Goal: Task Accomplishment & Management: Use online tool/utility

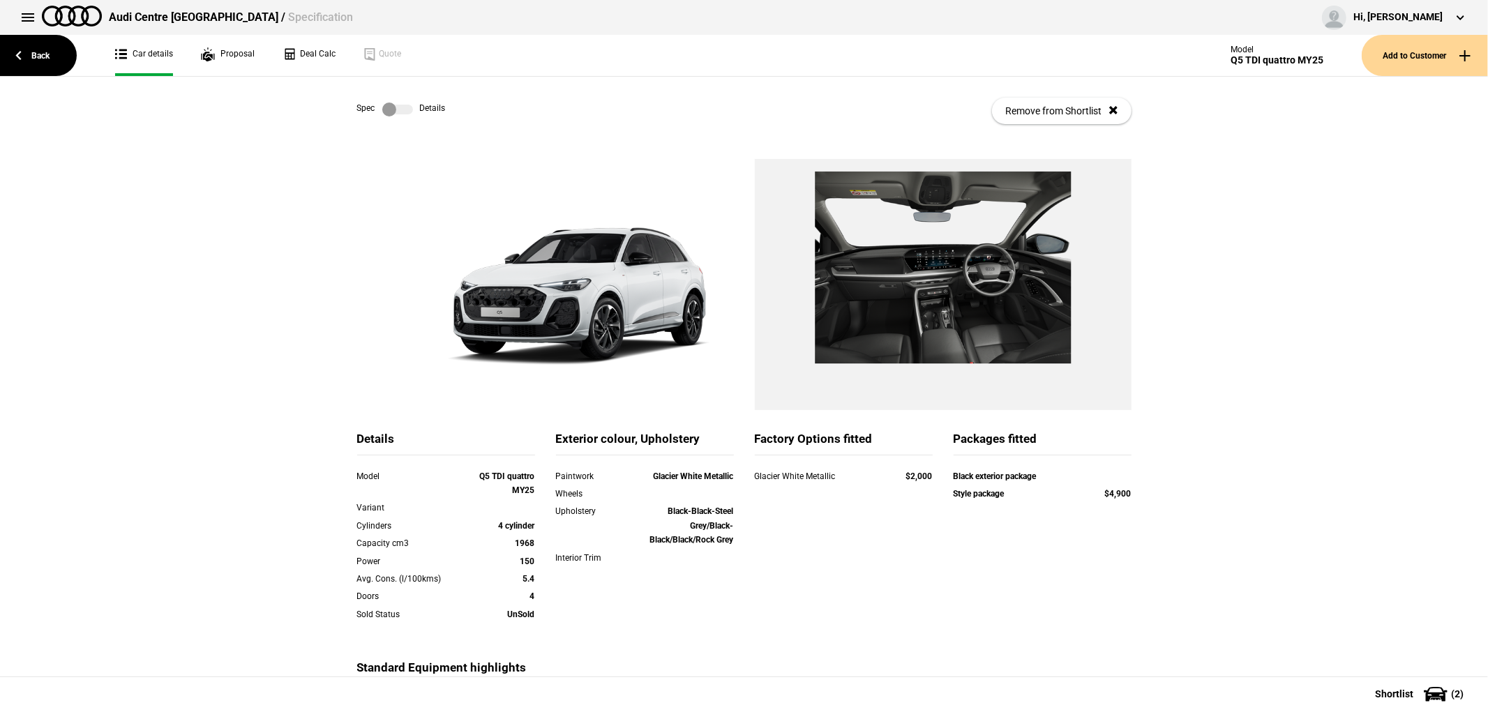
click at [38, 50] on link "Back" at bounding box center [38, 55] width 77 height 41
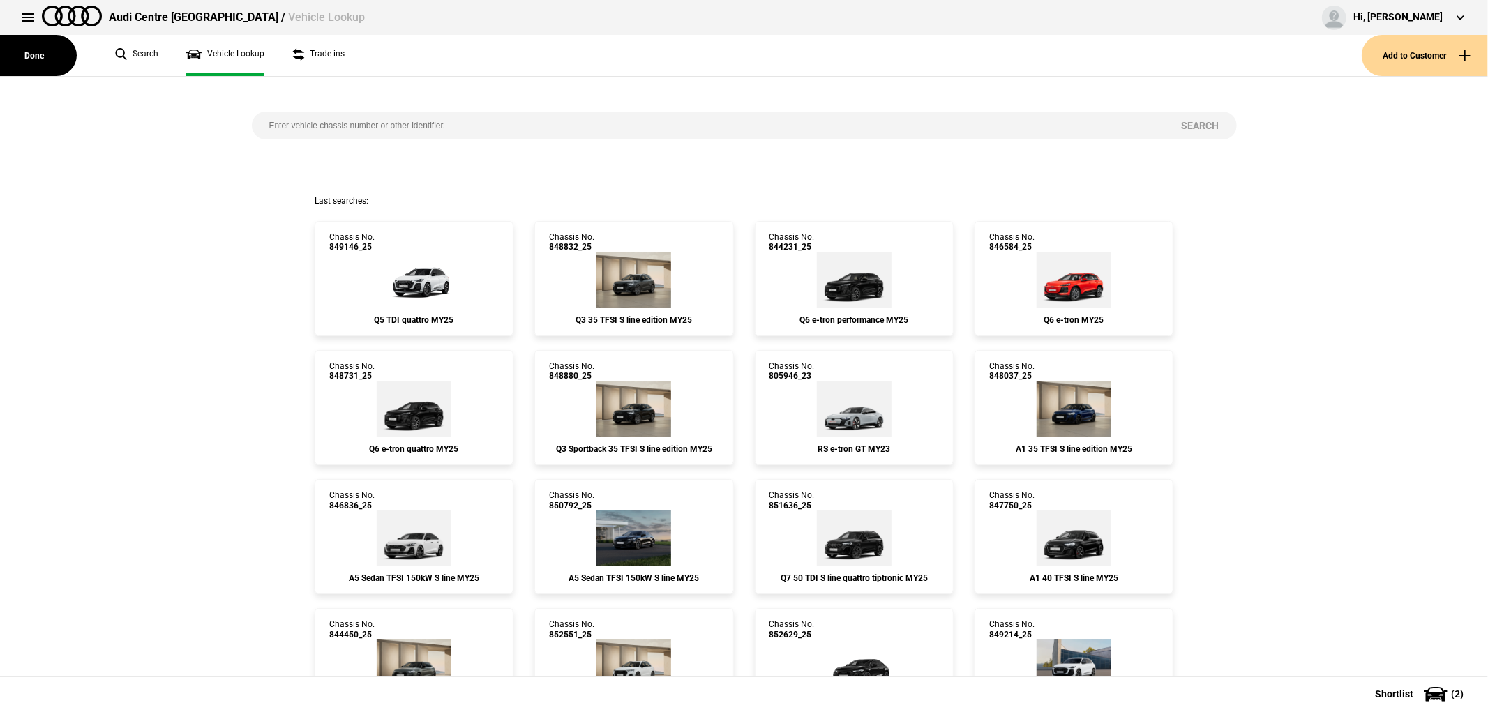
click at [359, 126] on input "search" at bounding box center [708, 126] width 913 height 28
click at [1425, 47] on button "Add to Customer" at bounding box center [1425, 55] width 126 height 41
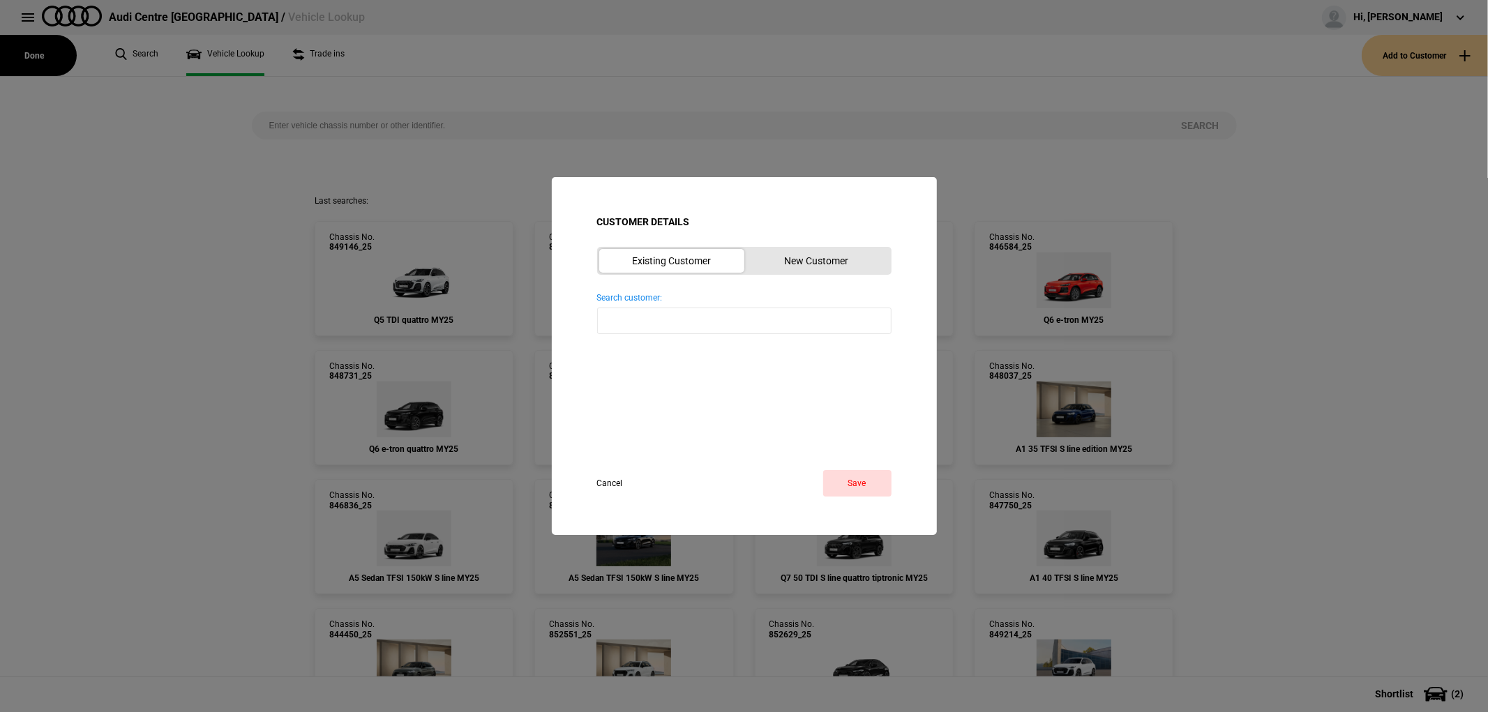
click at [805, 258] on button "New Customer" at bounding box center [817, 261] width 145 height 24
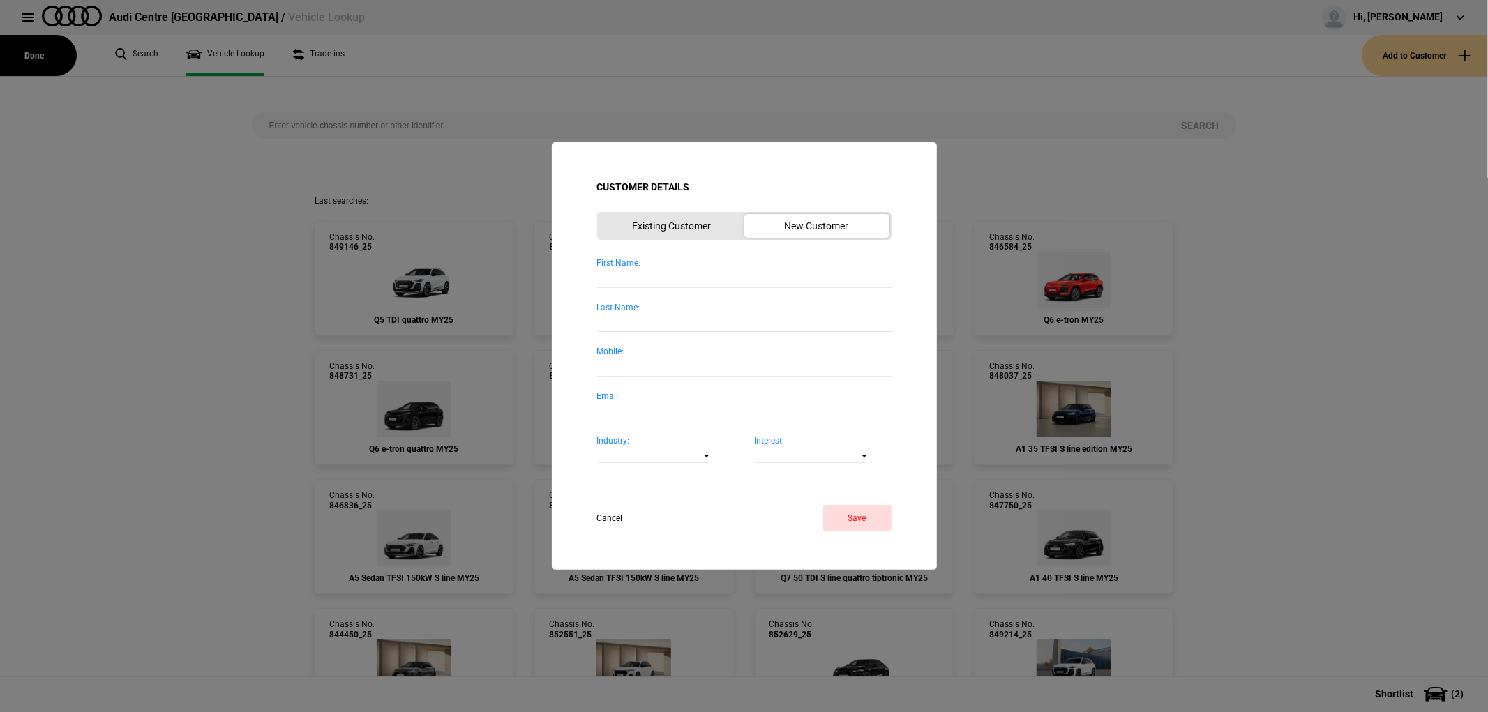
click at [666, 281] on input "First Name:" at bounding box center [744, 278] width 294 height 19
type input "Ryan"
type input "Ballie"
click at [876, 505] on button "Save" at bounding box center [857, 518] width 68 height 27
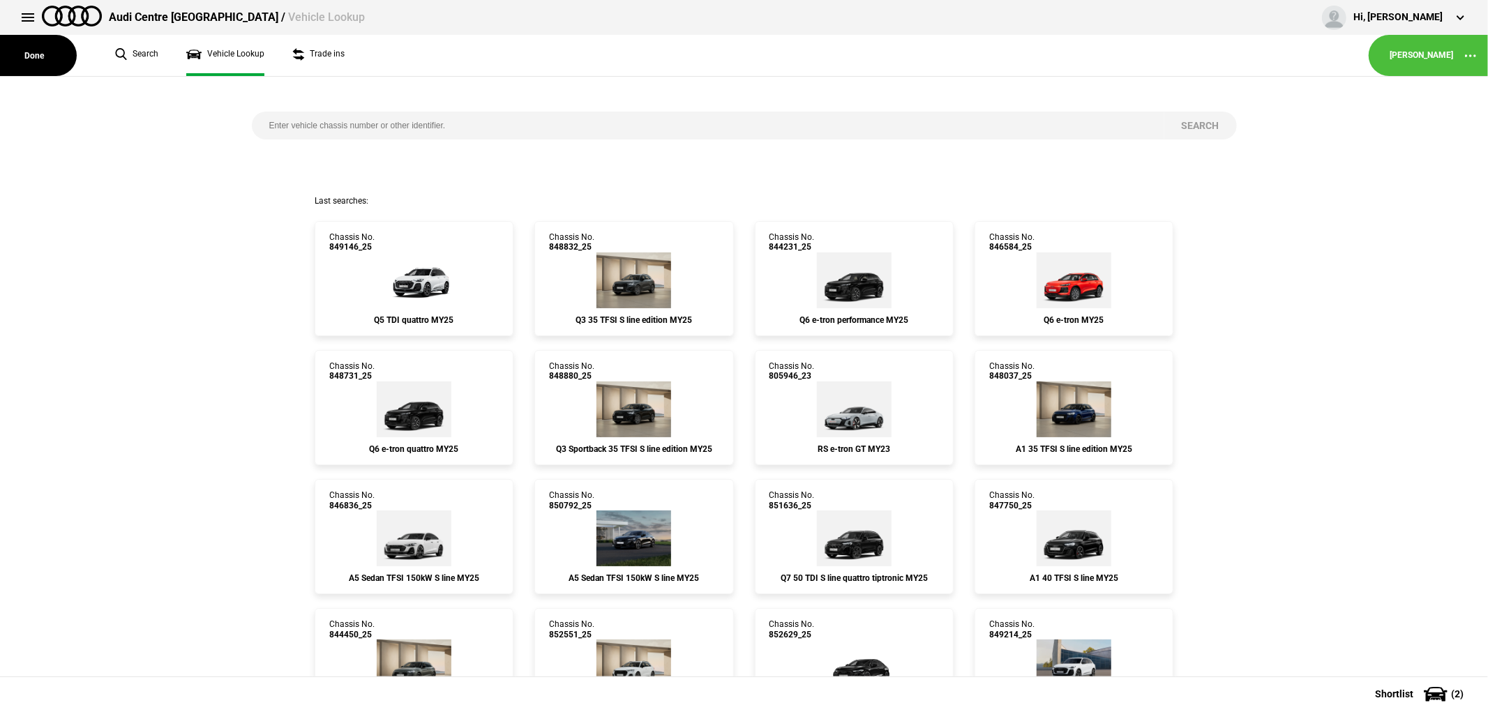
click at [367, 135] on input "search" at bounding box center [708, 126] width 913 height 28
type input "850788"
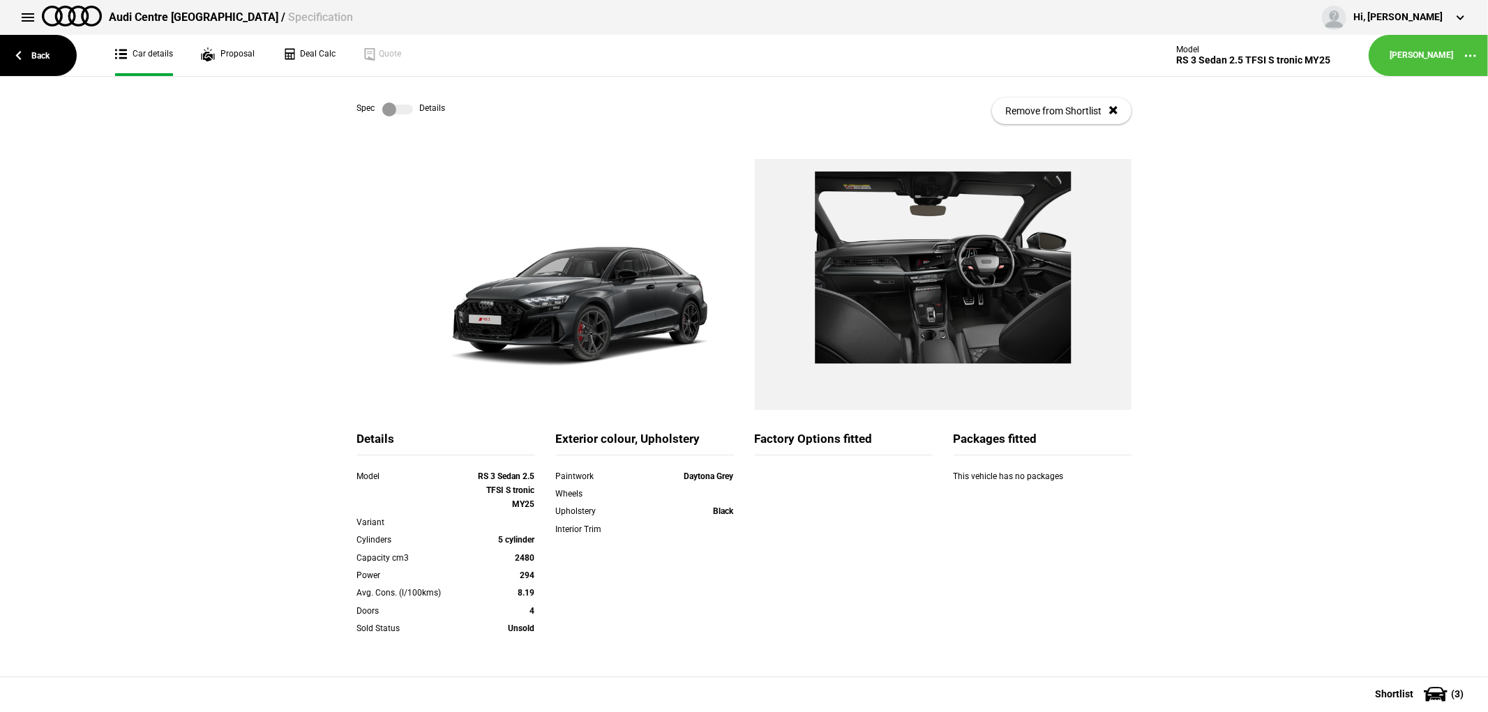
scroll to position [179, 0]
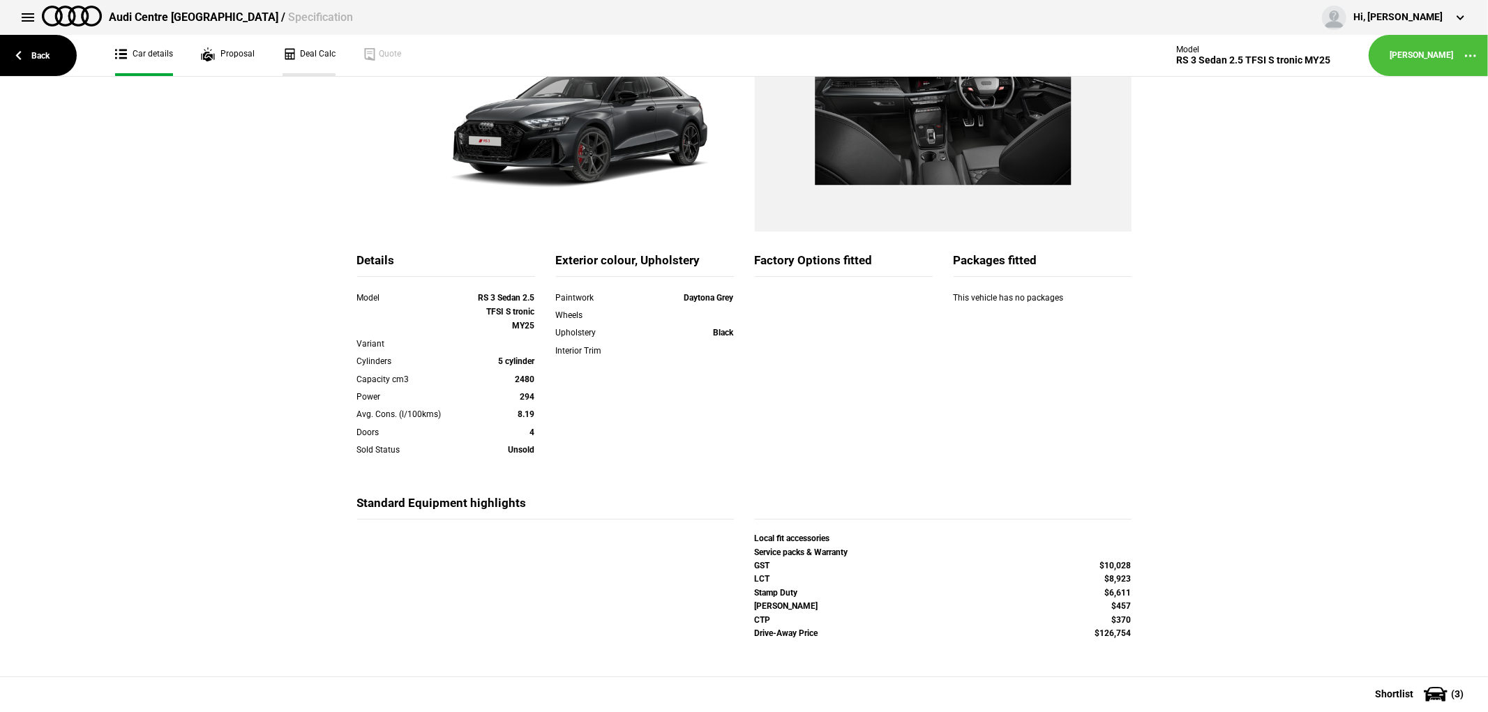
click at [314, 49] on link "Deal Calc" at bounding box center [309, 55] width 53 height 41
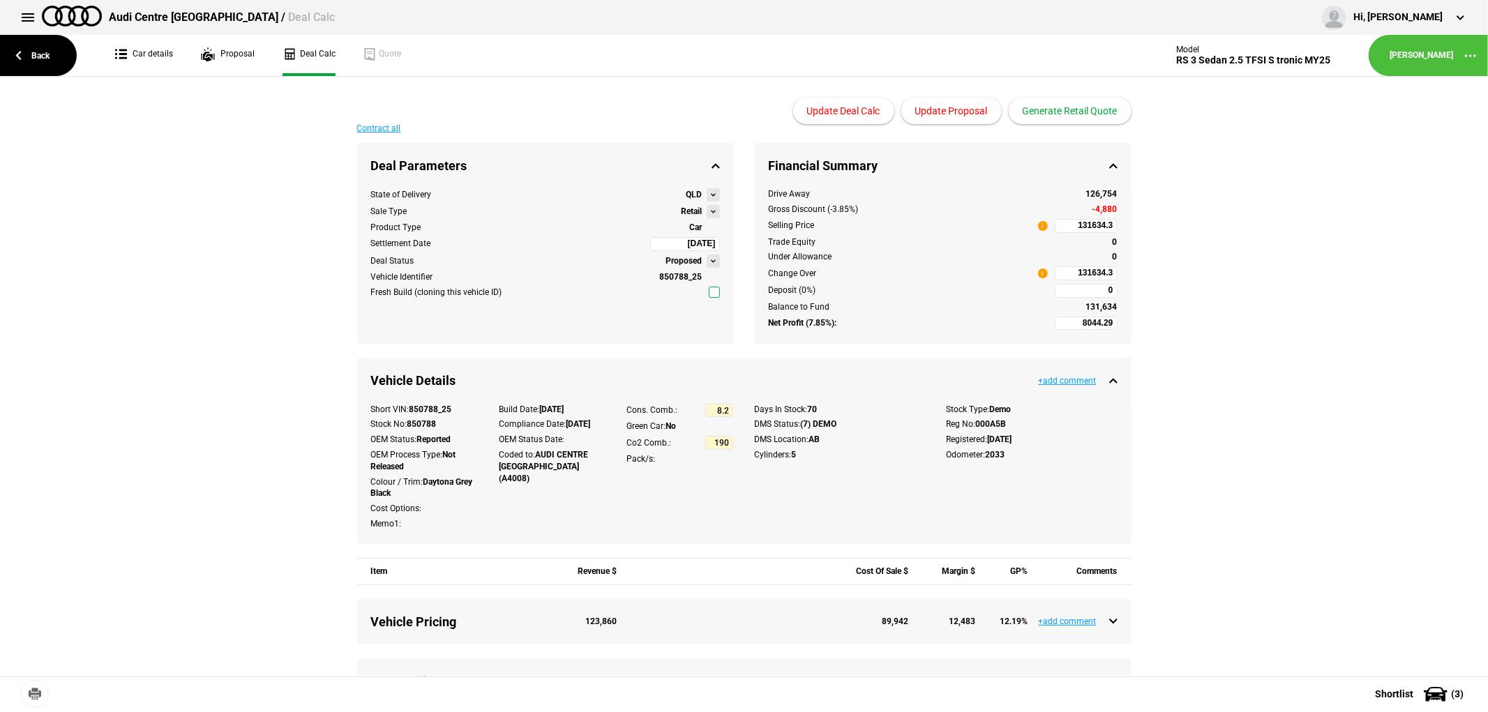
type input "129990"
click at [157, 53] on link "Car details" at bounding box center [144, 55] width 58 height 41
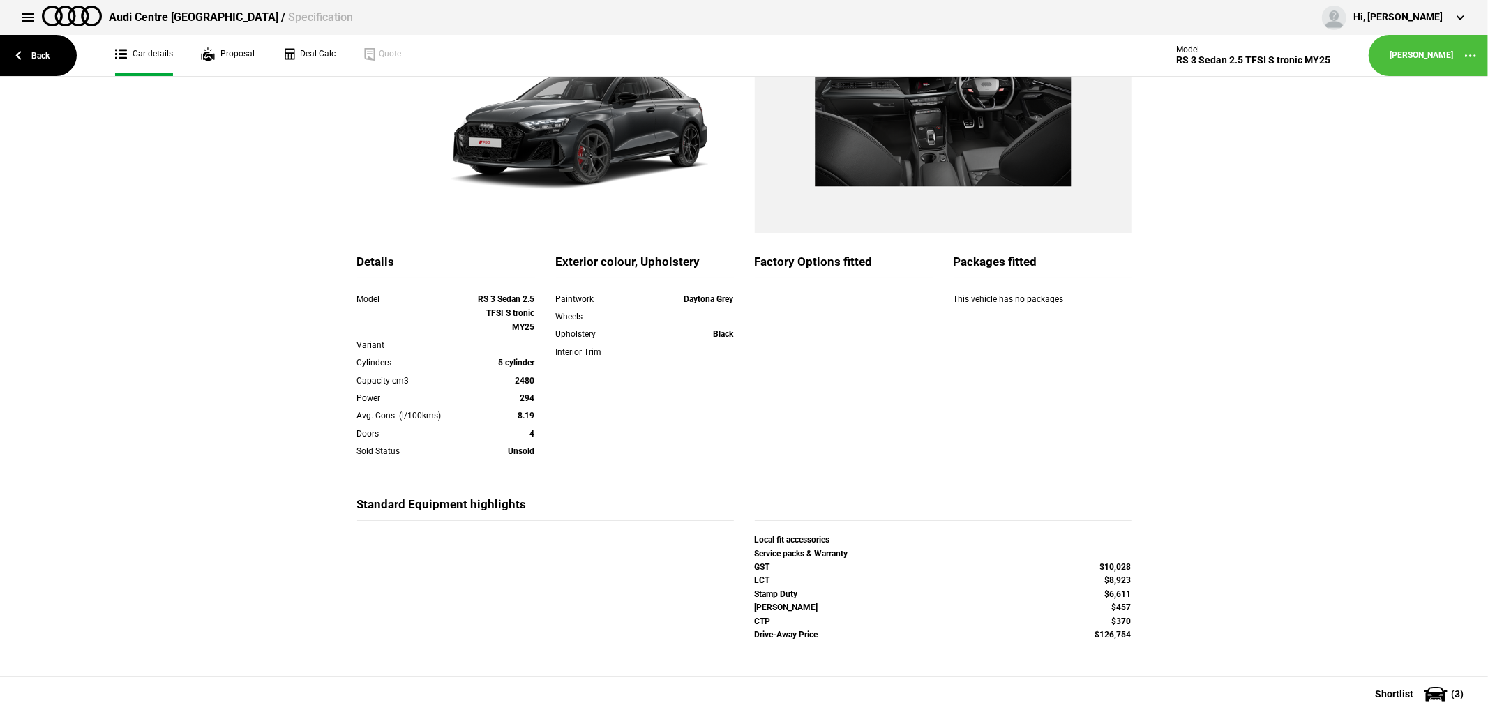
scroll to position [179, 0]
click at [32, 44] on link "Back" at bounding box center [38, 55] width 77 height 41
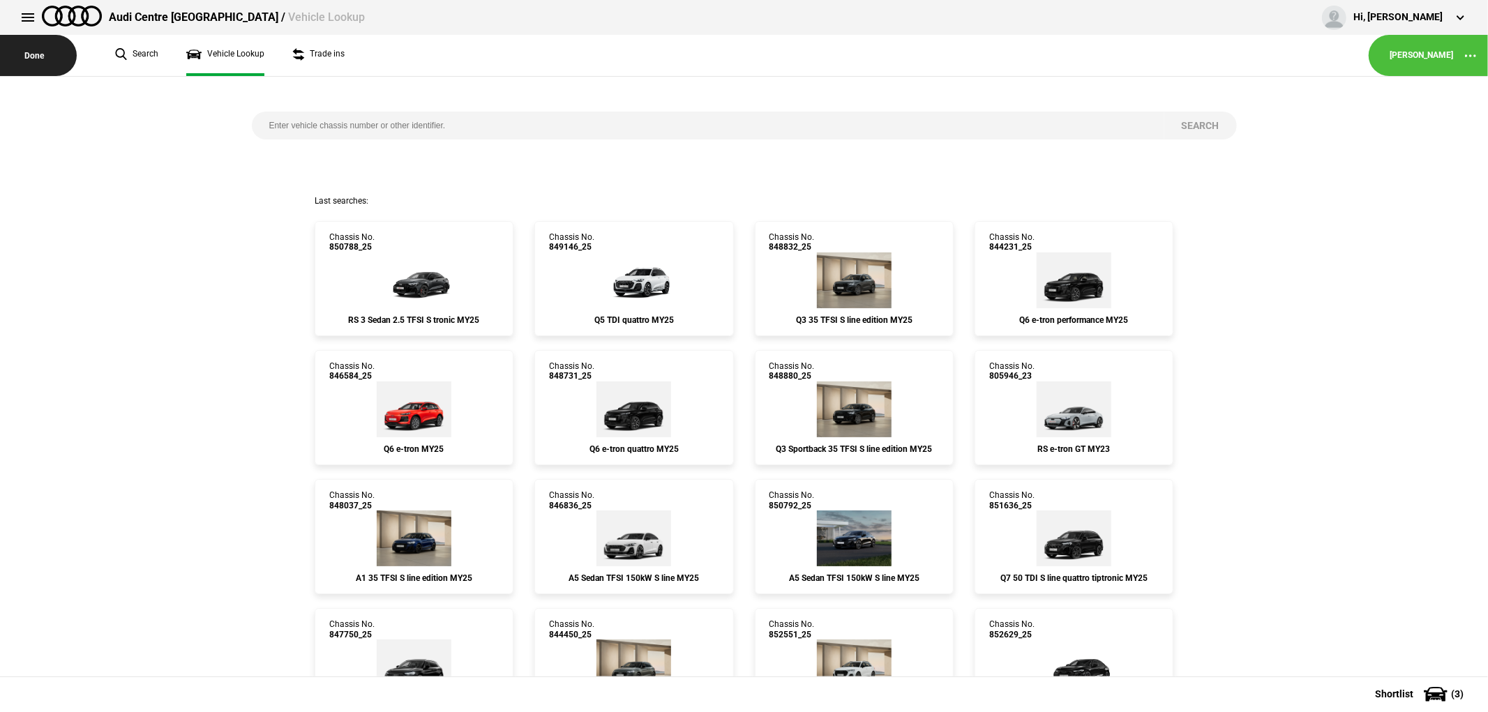
click at [46, 57] on button "Done" at bounding box center [38, 55] width 77 height 41
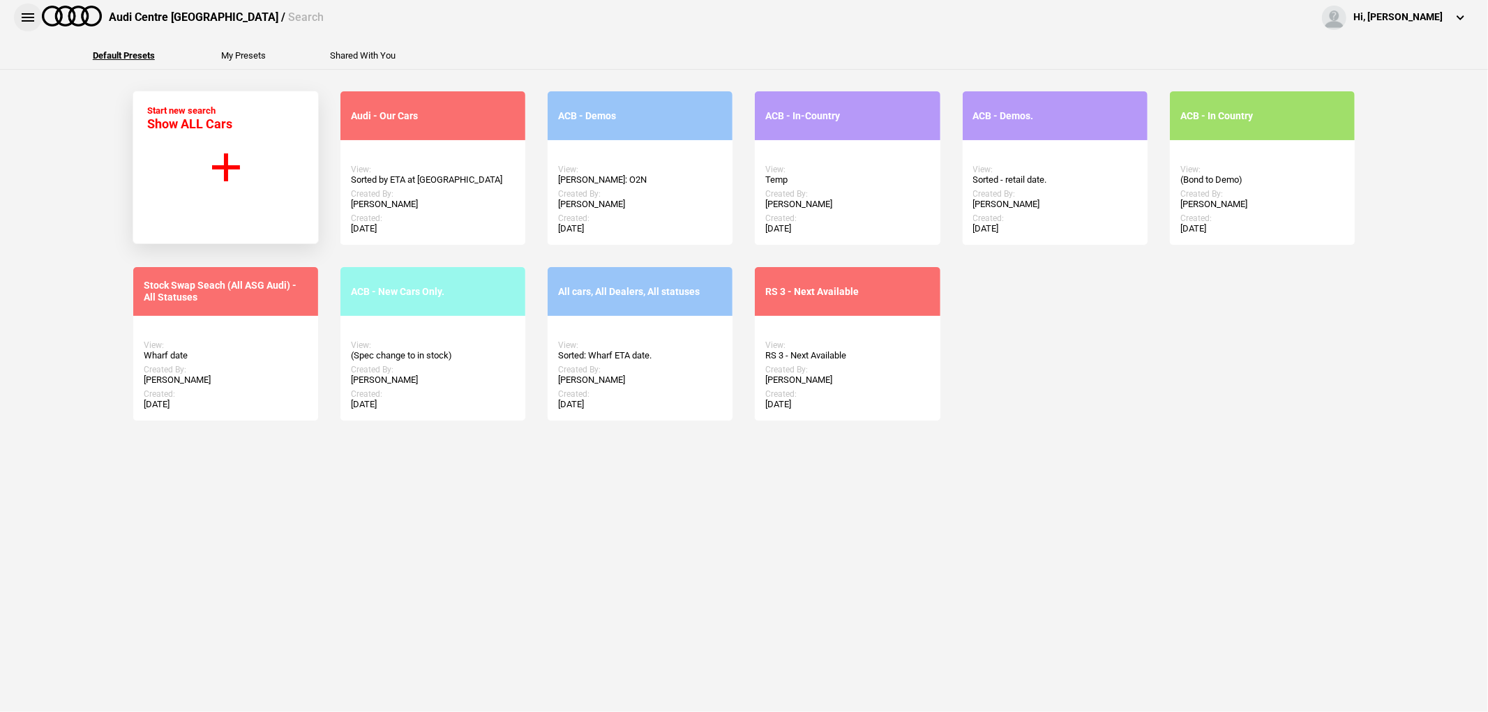
click at [22, 15] on button at bounding box center [28, 17] width 28 height 28
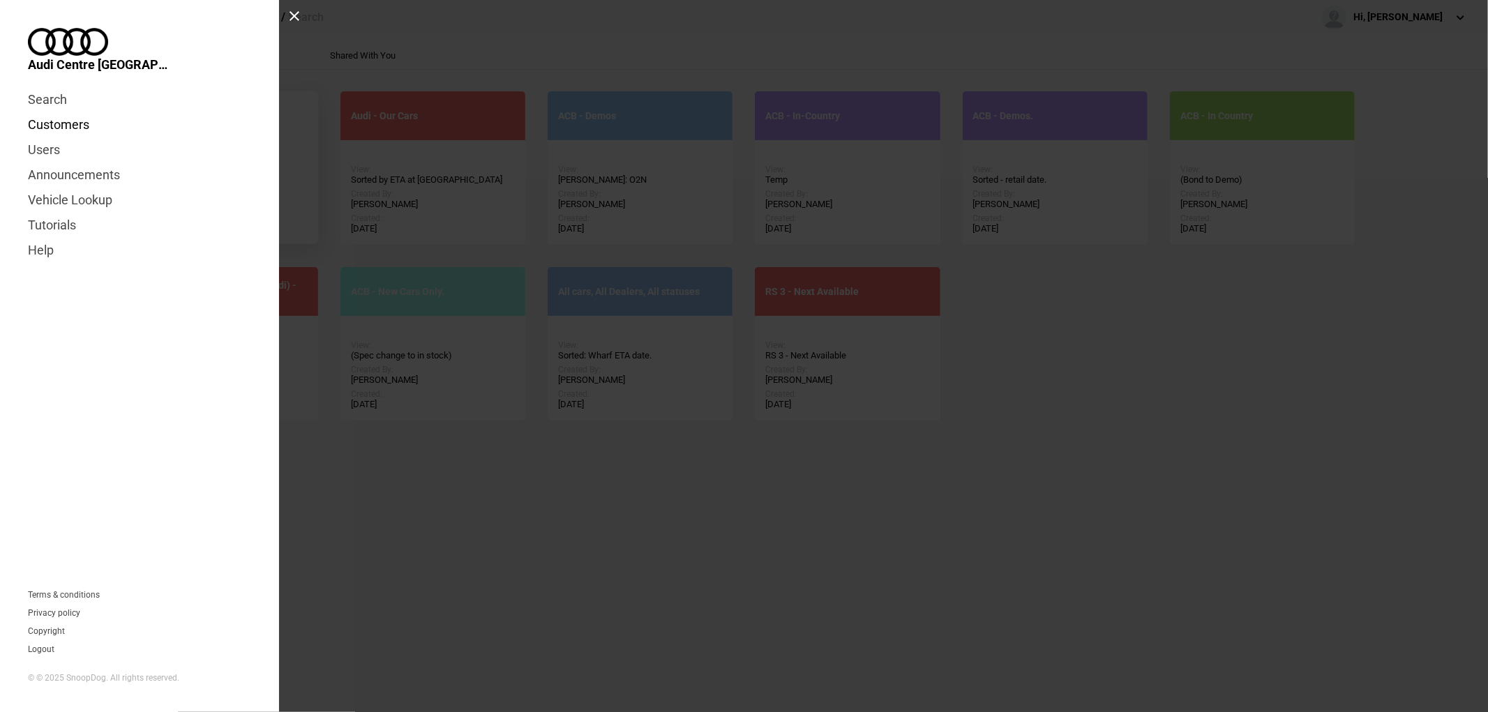
click at [72, 112] on link "Customers" at bounding box center [139, 124] width 223 height 25
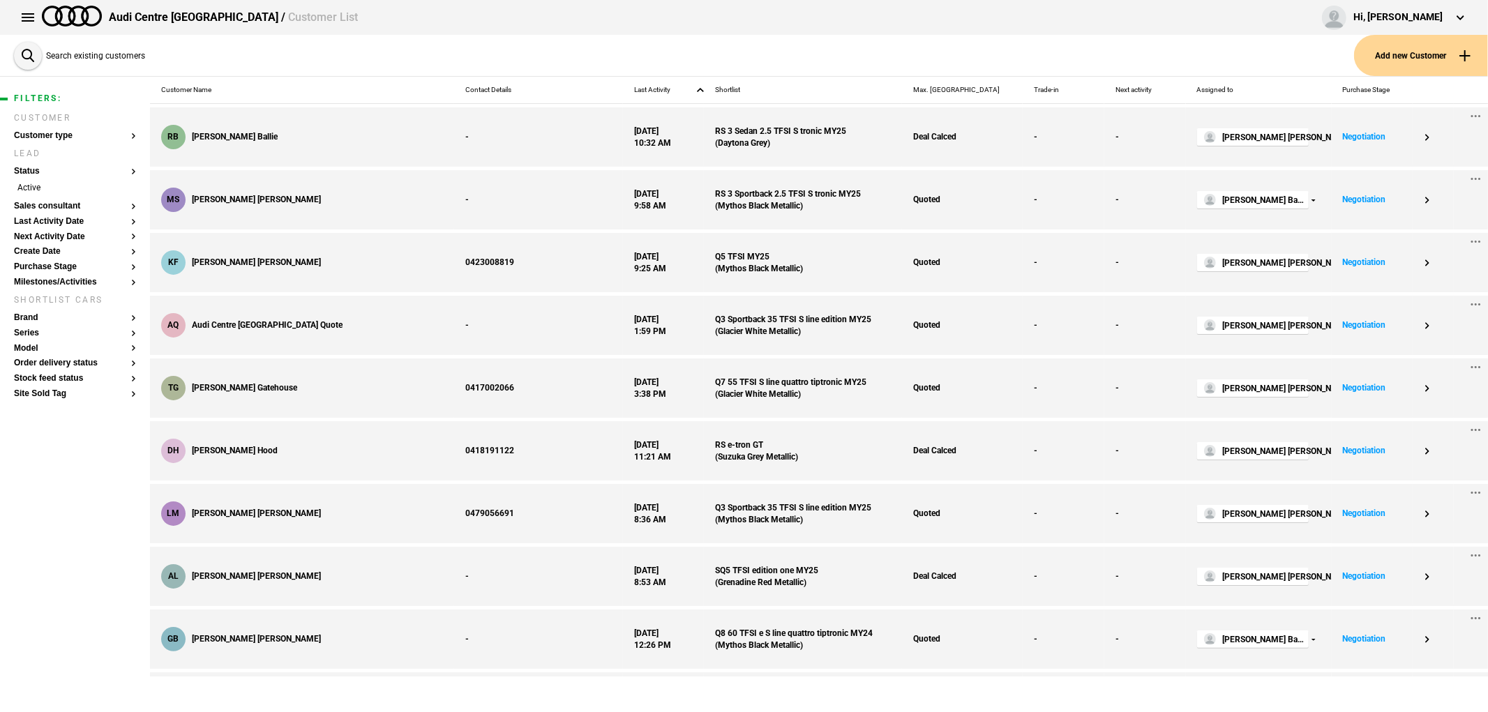
click at [1410, 43] on button "Add new Customer" at bounding box center [1421, 55] width 134 height 41
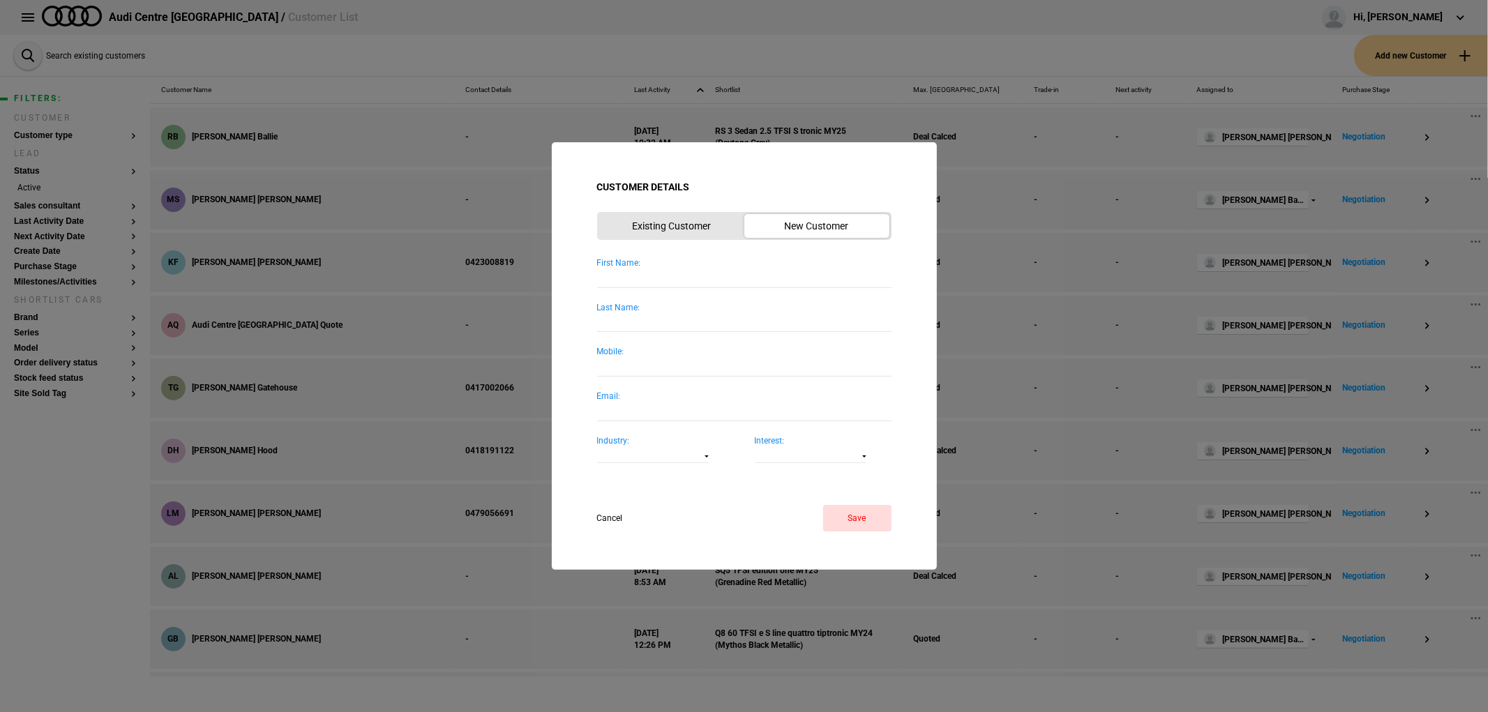
click at [715, 282] on input "First Name:" at bounding box center [744, 278] width 294 height 19
type input "Michael"
type input "Shea"
click at [846, 520] on button "Save" at bounding box center [857, 518] width 68 height 27
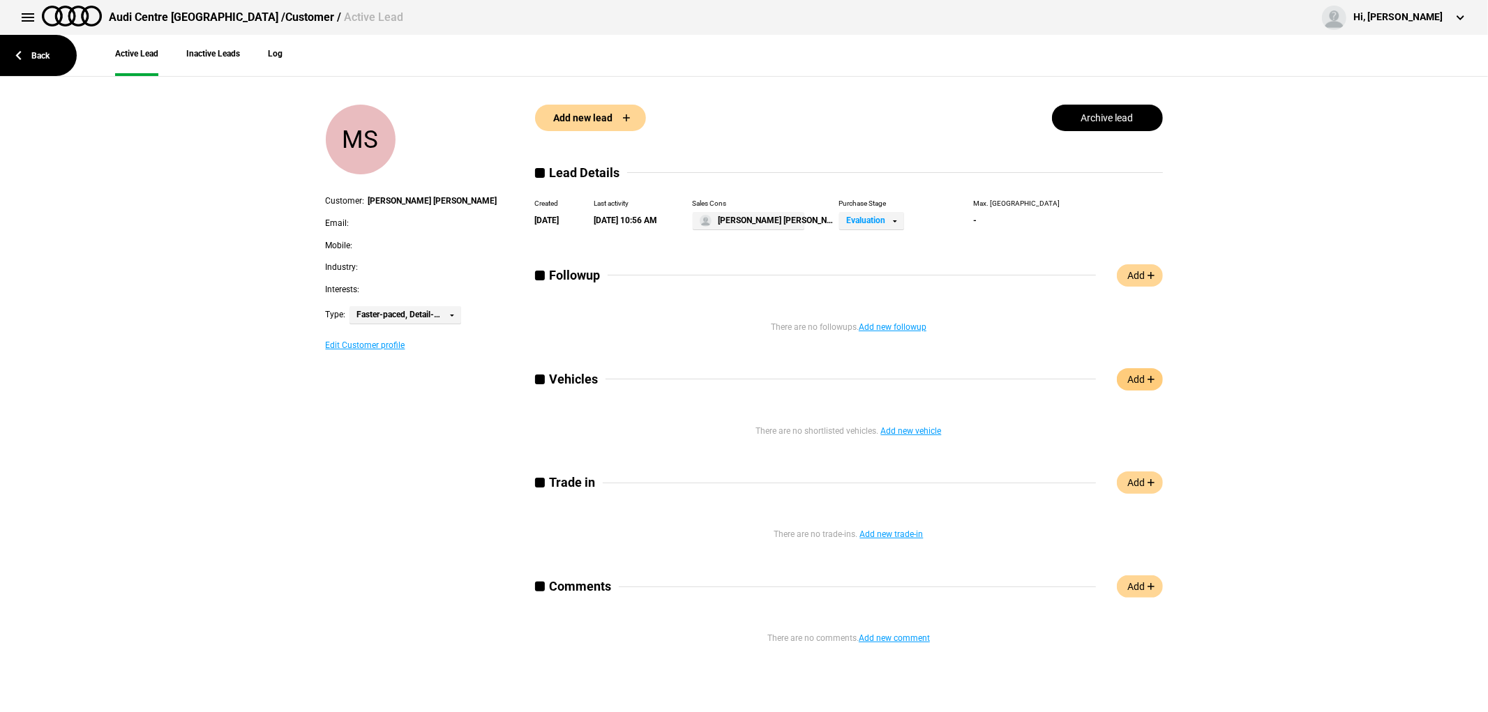
click at [1134, 387] on link "Add" at bounding box center [1140, 379] width 46 height 22
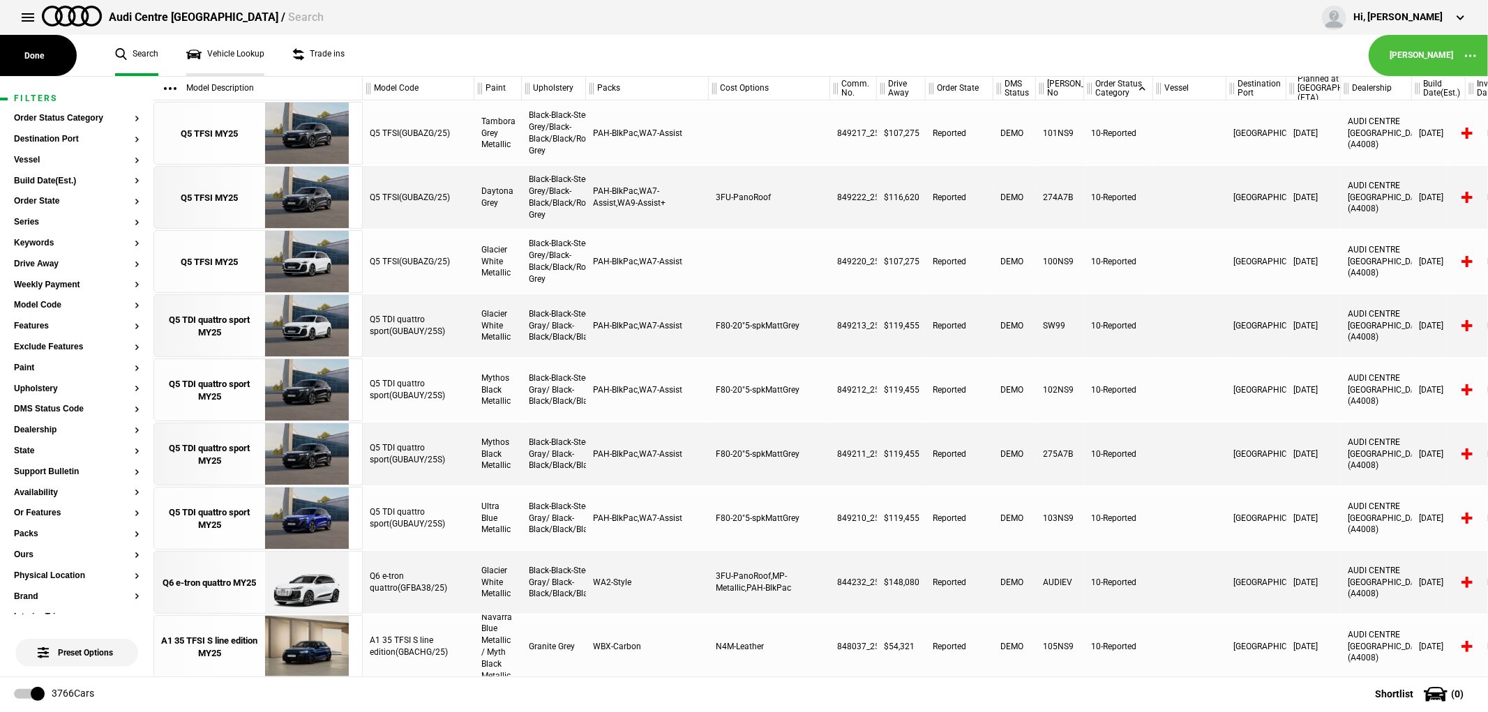
click at [218, 50] on link "Vehicle Lookup" at bounding box center [225, 55] width 78 height 41
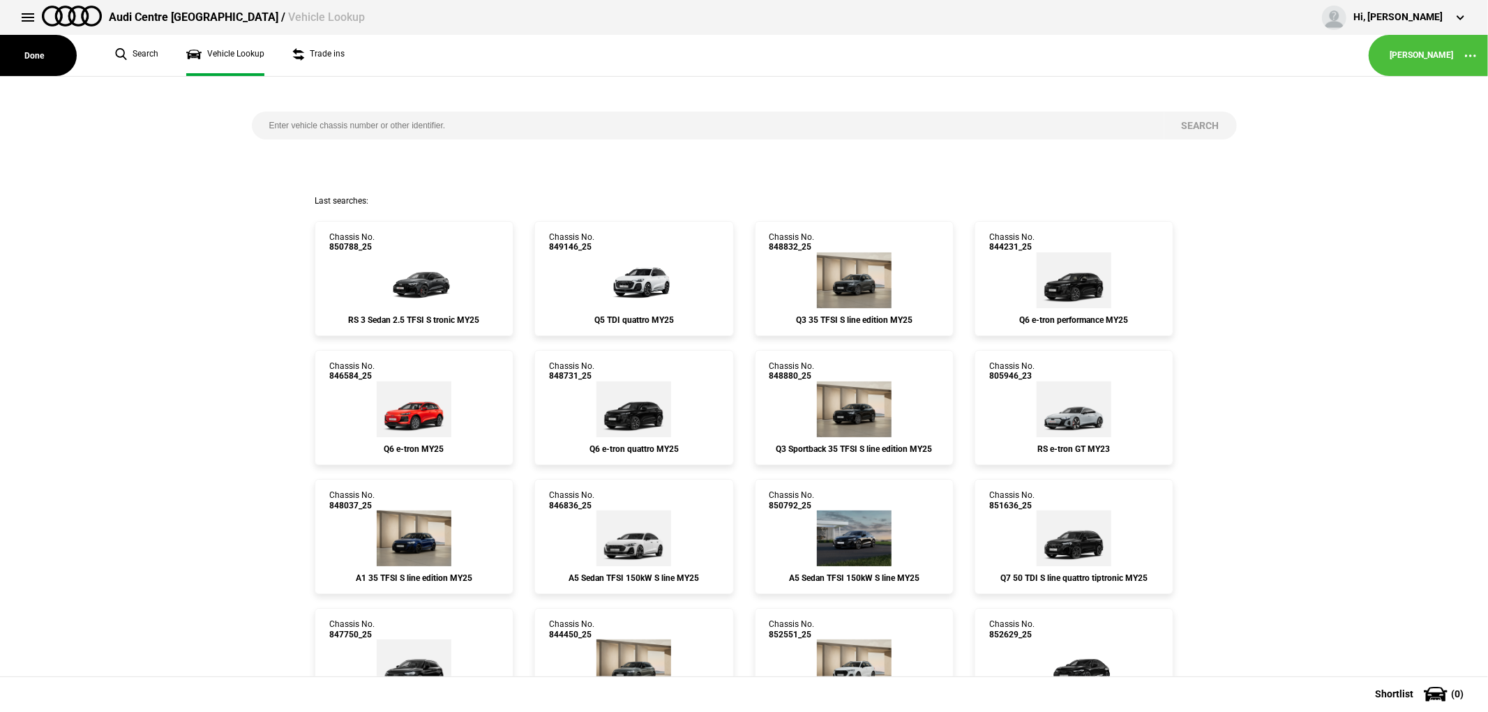
click at [514, 135] on input "search" at bounding box center [708, 126] width 913 height 28
paste input "855262"
type input "855262"
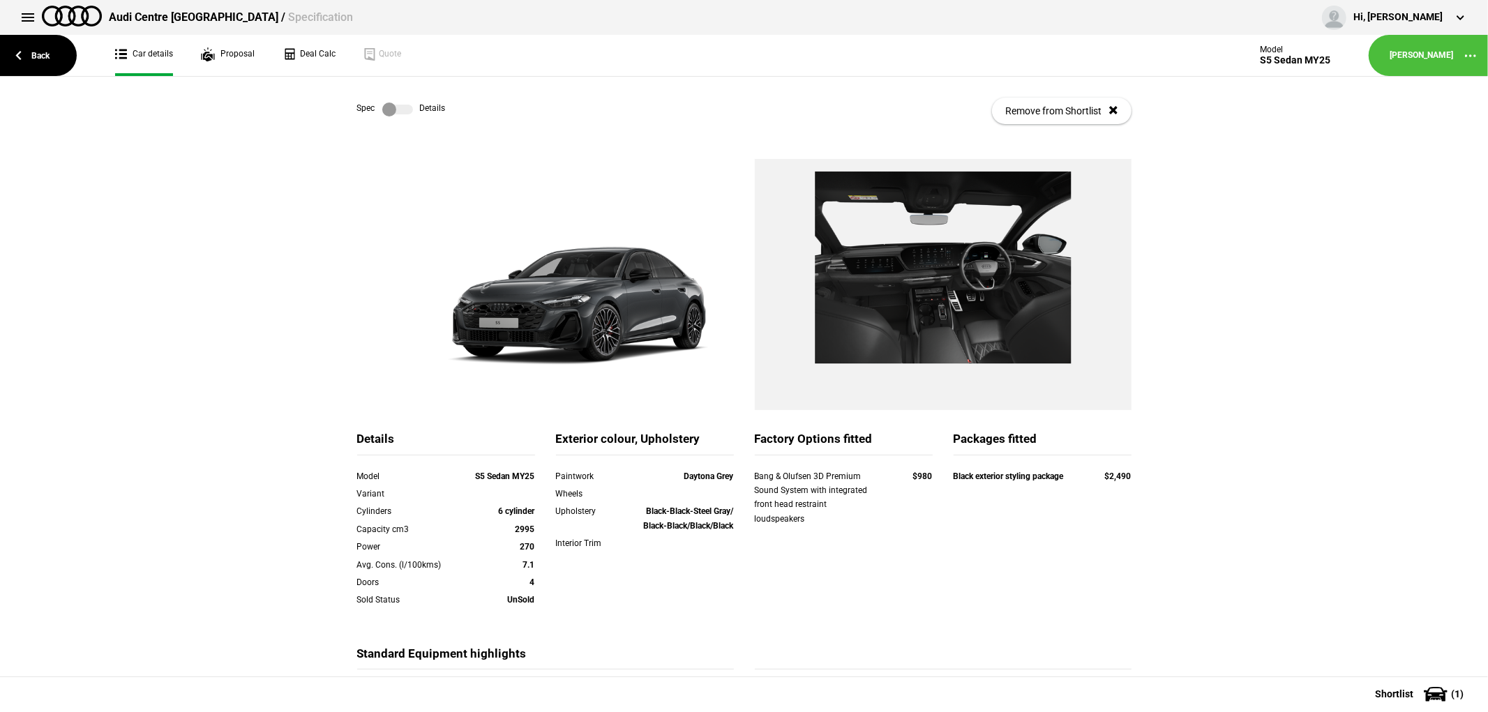
scroll to position [159, 0]
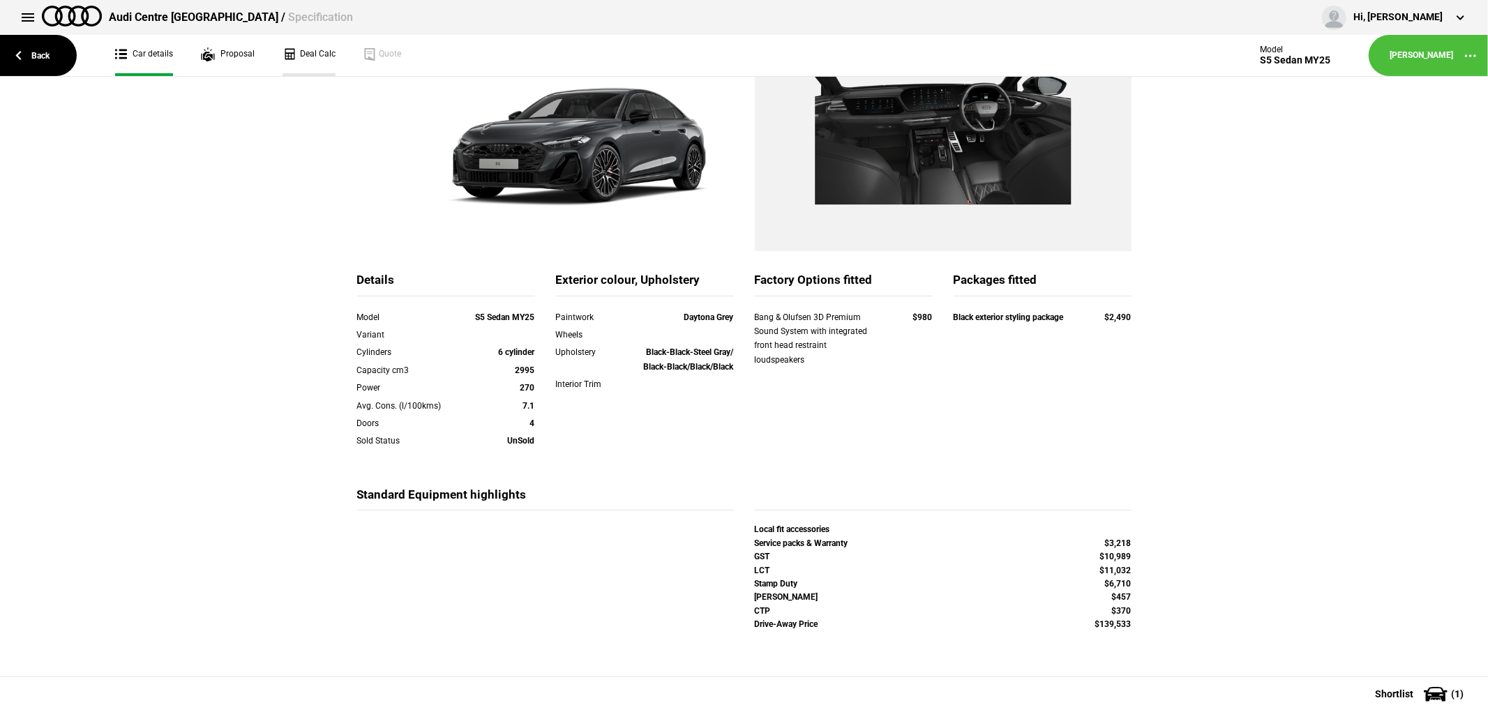
click at [313, 50] on link "Deal Calc" at bounding box center [309, 55] width 53 height 41
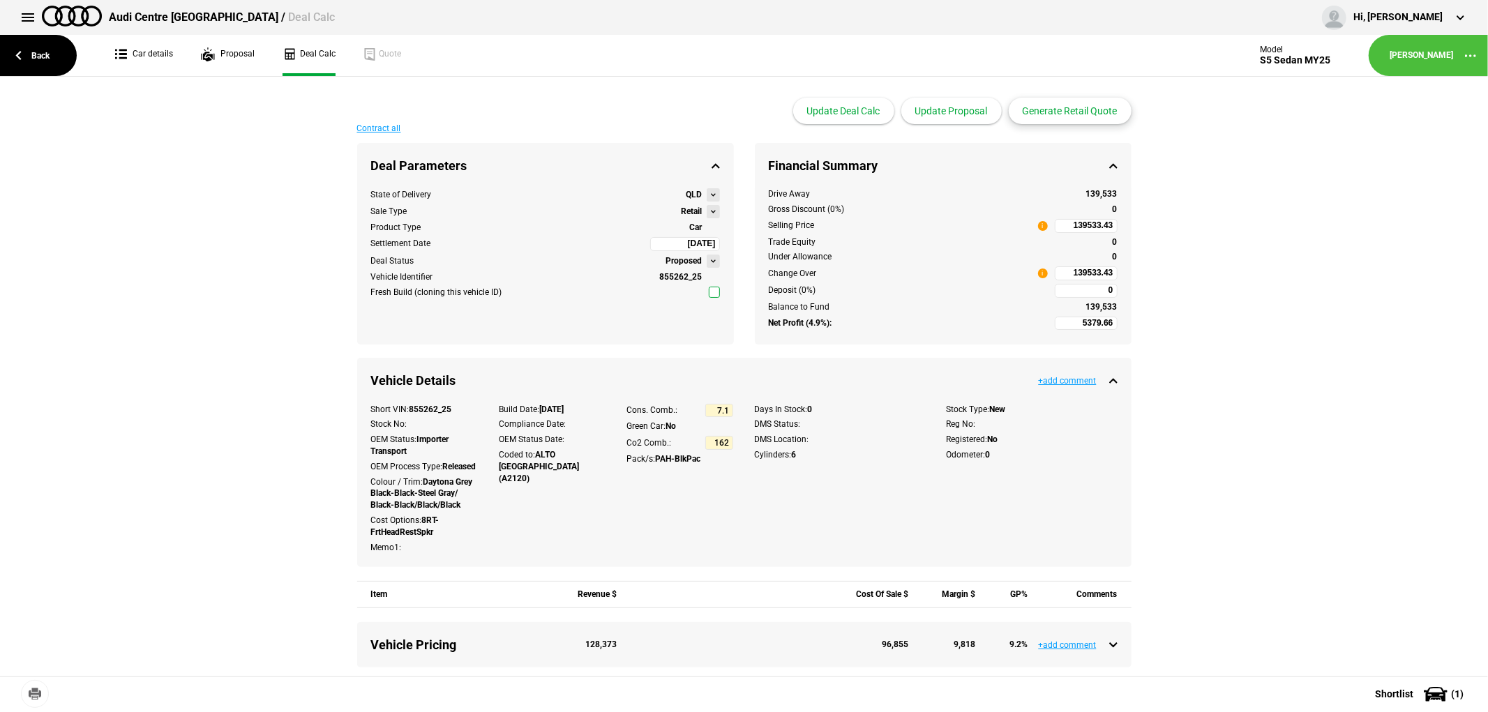
click at [1055, 114] on button "Generate Retail Quote" at bounding box center [1070, 111] width 123 height 27
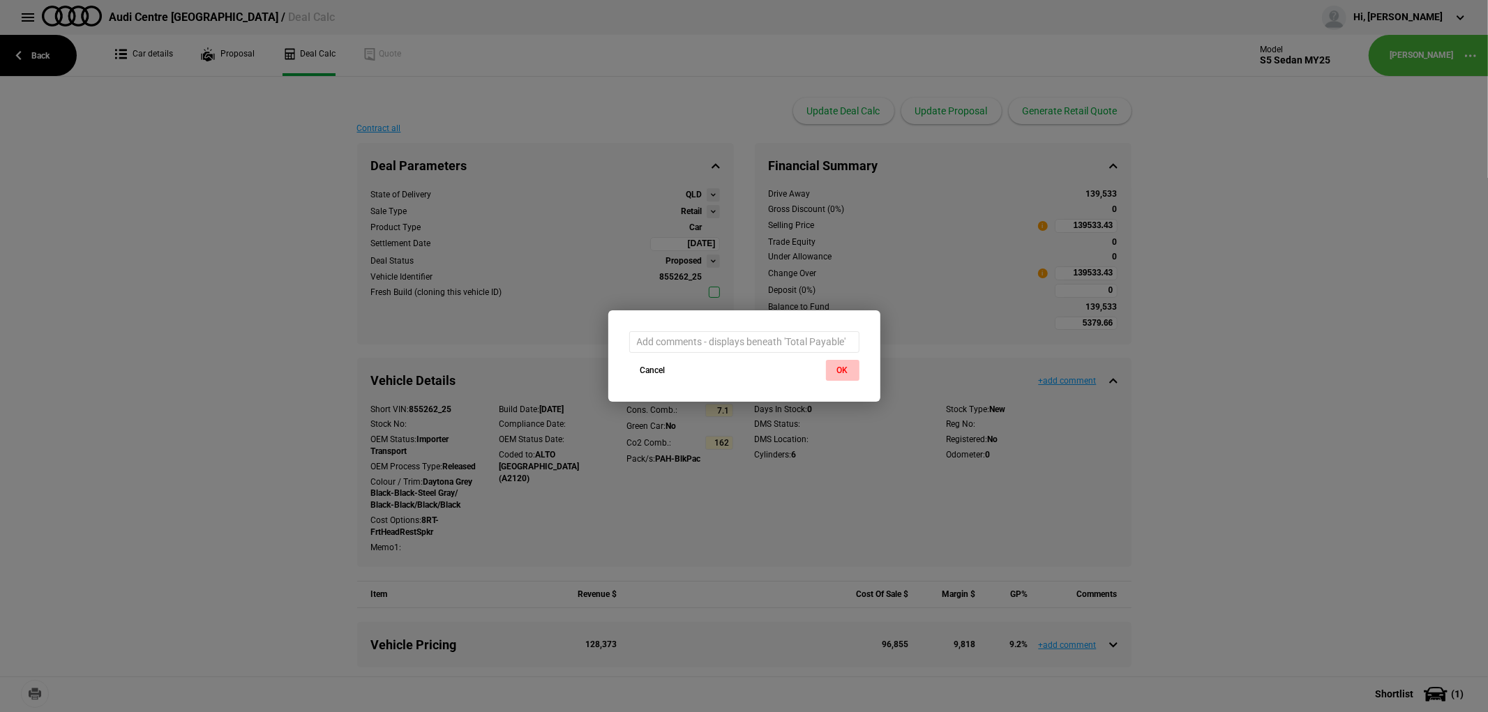
click at [846, 371] on button "OK" at bounding box center [842, 370] width 33 height 21
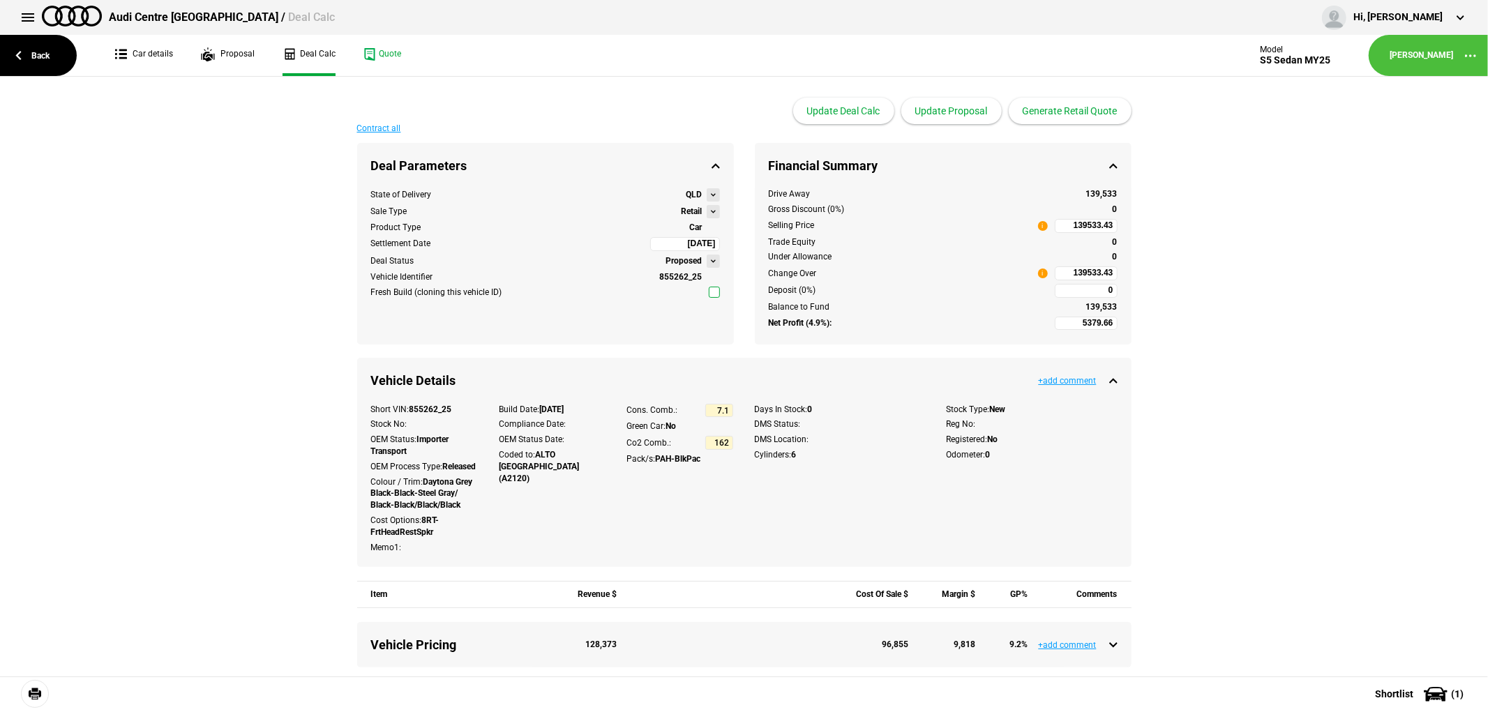
click at [33, 694] on link at bounding box center [35, 694] width 28 height 28
click at [375, 50] on link "Quote" at bounding box center [383, 55] width 38 height 41
